Goal: Find specific page/section: Locate a particular part of the current website

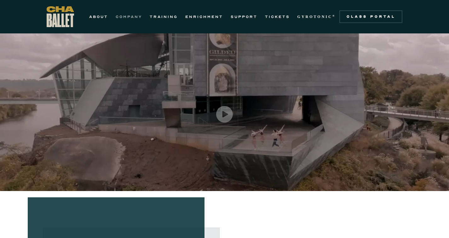
click at [128, 16] on link "COMPANY" at bounding box center [129, 17] width 26 height 8
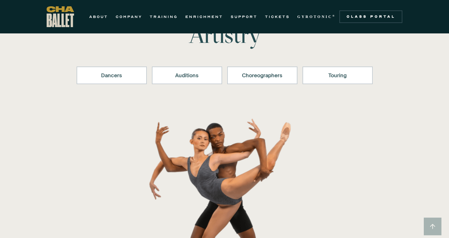
scroll to position [8, 0]
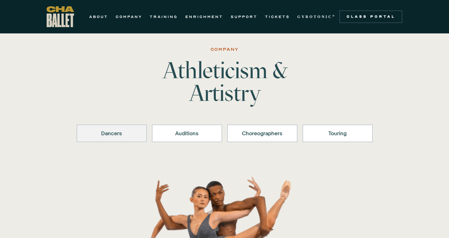
click at [114, 133] on div "Dancers" at bounding box center [112, 133] width 54 height 8
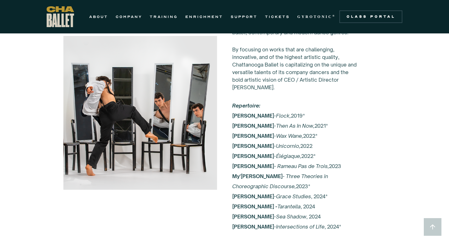
scroll to position [1091, 0]
